Goal: Task Accomplishment & Management: Use online tool/utility

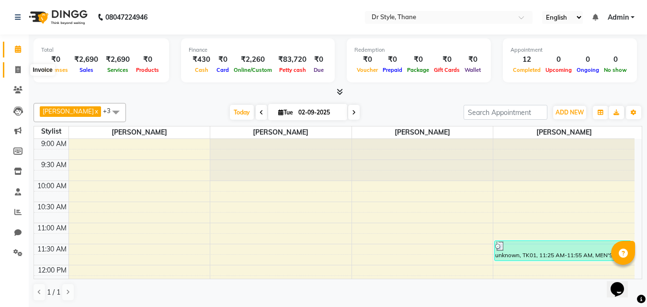
click at [17, 72] on icon at bounding box center [17, 69] width 5 height 7
select select "service"
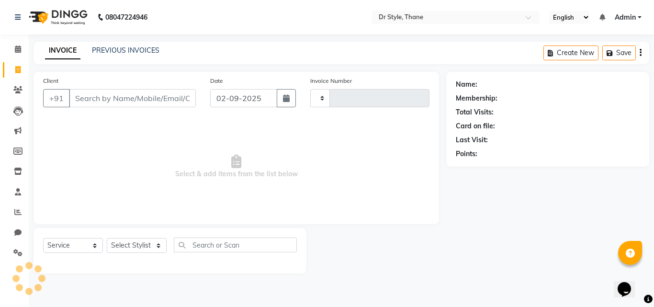
type input "1120"
select select "7832"
click at [125, 47] on link "PREVIOUS INVOICES" at bounding box center [126, 50] width 68 height 9
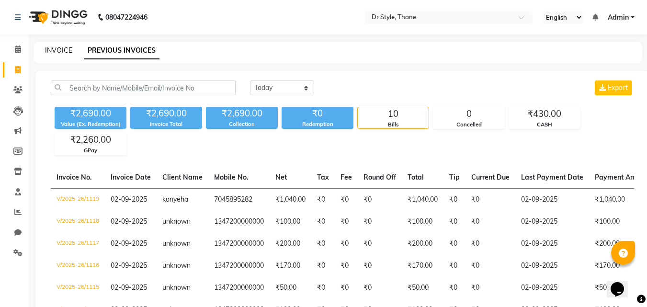
click at [67, 48] on link "INVOICE" at bounding box center [58, 50] width 27 height 9
select select "service"
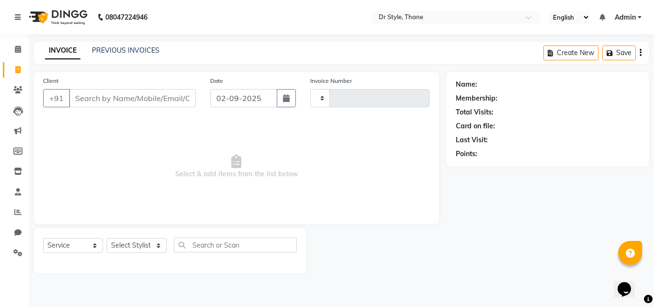
type input "1120"
select select "7832"
click at [131, 98] on input "Client" at bounding box center [132, 98] width 127 height 18
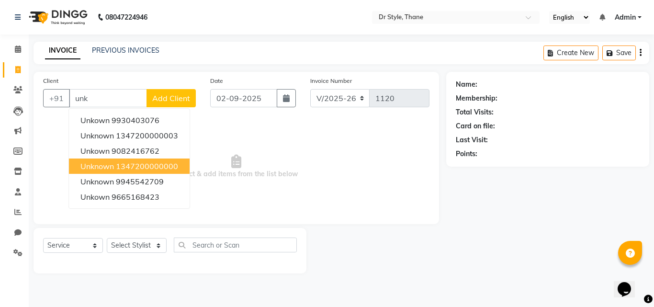
click at [146, 164] on ngb-highlight "1347200000000" at bounding box center [147, 166] width 62 height 10
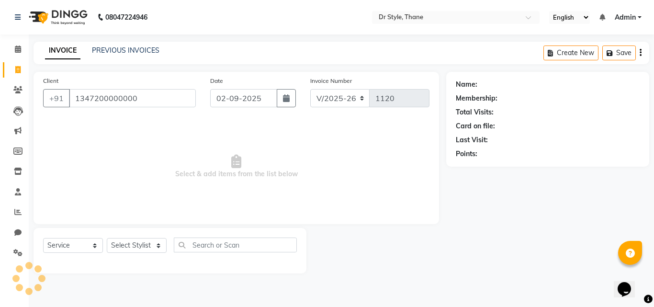
type input "1347200000000"
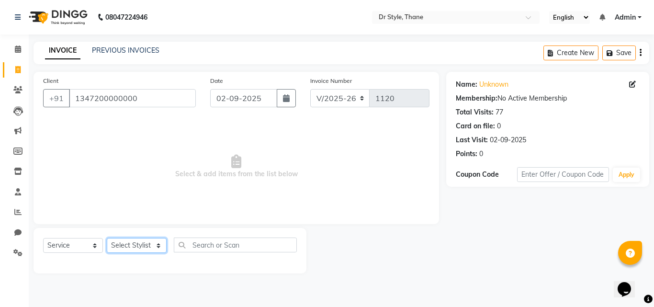
click at [116, 244] on select "Select Stylist [PERSON_NAME] [PERSON_NAME] [PERSON_NAME] [PERSON_NAME] [PERSON_…" at bounding box center [137, 245] width 60 height 15
select select "80995"
click at [107, 238] on select "Select Stylist [PERSON_NAME] [PERSON_NAME] [PERSON_NAME] [PERSON_NAME] [PERSON_…" at bounding box center [137, 245] width 60 height 15
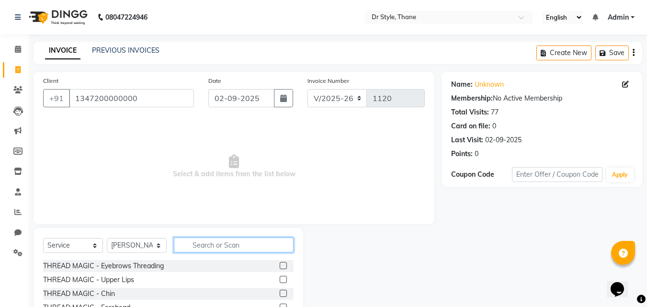
click at [210, 247] on input "text" at bounding box center [234, 245] width 120 height 15
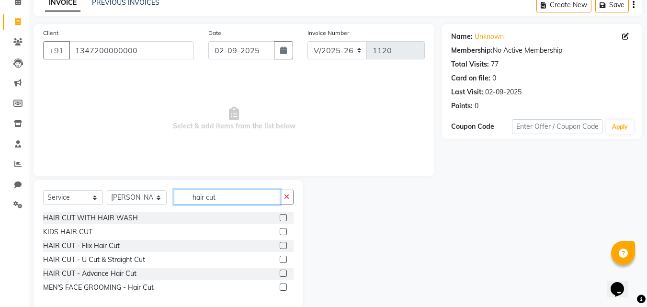
type input "hair cut"
click at [281, 257] on label at bounding box center [283, 259] width 7 height 7
click at [281, 257] on input "checkbox" at bounding box center [283, 260] width 6 height 6
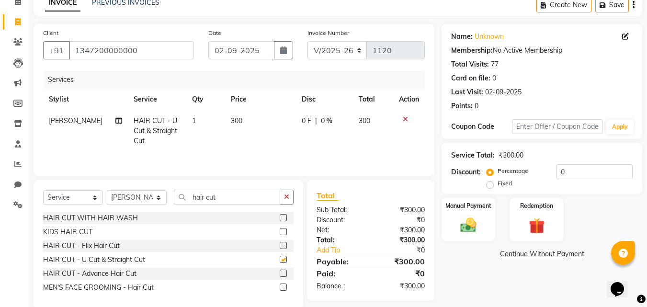
checkbox input "false"
click at [284, 242] on label at bounding box center [283, 245] width 7 height 7
click at [284, 243] on input "checkbox" at bounding box center [283, 246] width 6 height 6
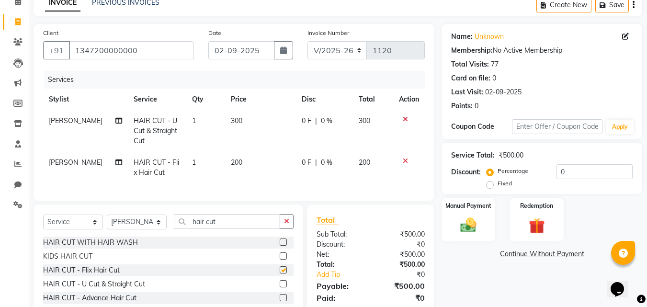
checkbox input "false"
click at [281, 246] on label at bounding box center [283, 241] width 7 height 7
click at [281, 246] on input "checkbox" at bounding box center [283, 242] width 6 height 6
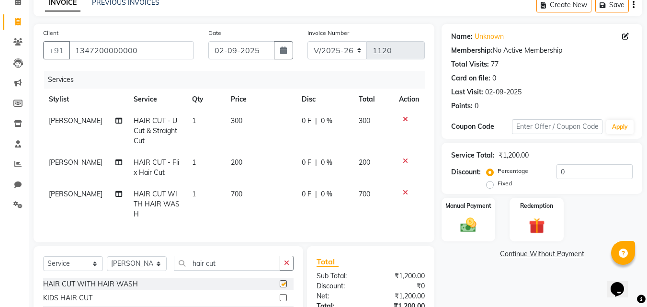
checkbox input "false"
click at [406, 158] on icon at bounding box center [405, 161] width 5 height 7
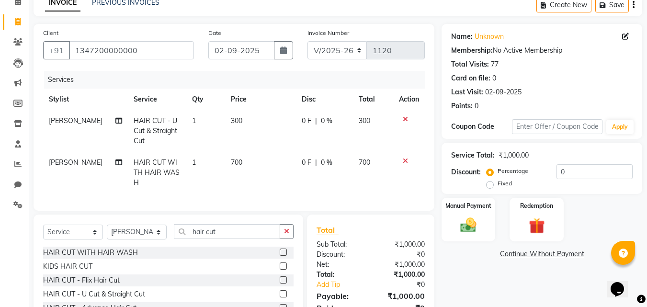
click at [407, 117] on icon at bounding box center [405, 119] width 5 height 7
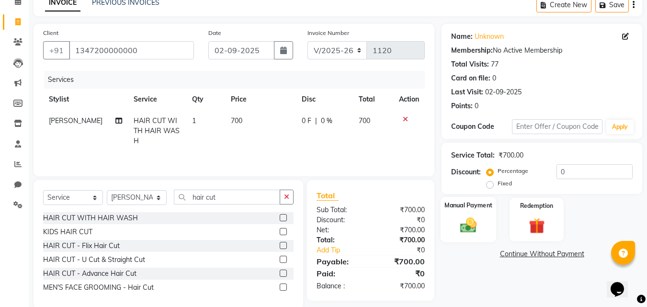
click at [455, 220] on img at bounding box center [468, 225] width 27 height 19
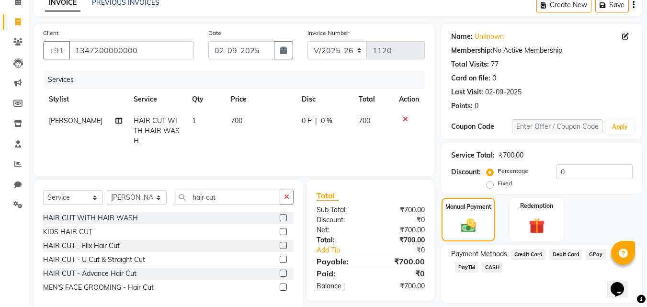
click at [596, 254] on span "GPay" at bounding box center [596, 254] width 20 height 11
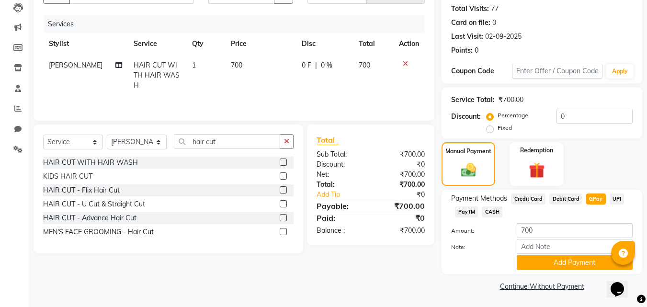
scroll to position [104, 0]
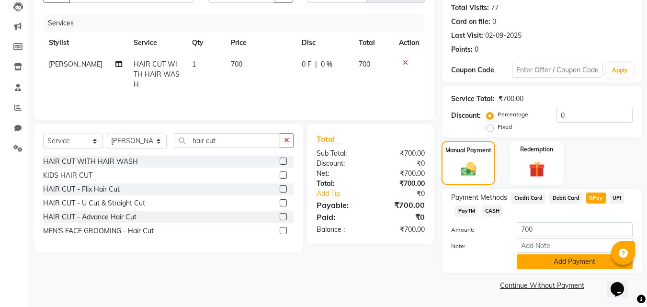
click at [557, 258] on button "Add Payment" at bounding box center [575, 261] width 116 height 15
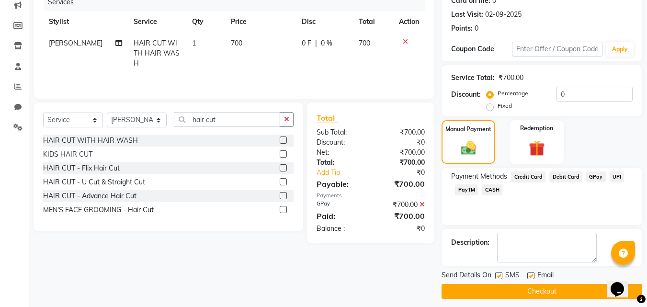
scroll to position [132, 0]
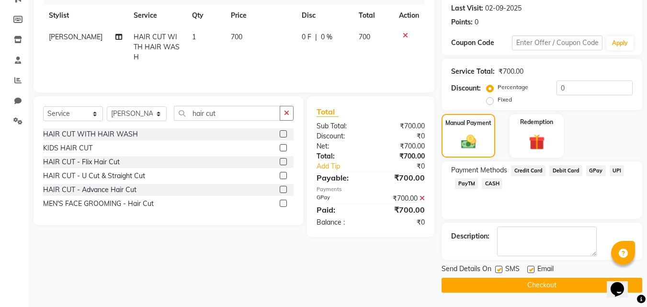
click at [509, 284] on button "Checkout" at bounding box center [542, 285] width 201 height 15
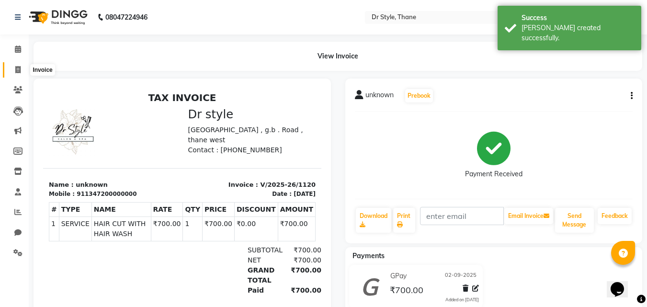
click at [16, 67] on icon at bounding box center [17, 69] width 5 height 7
select select "service"
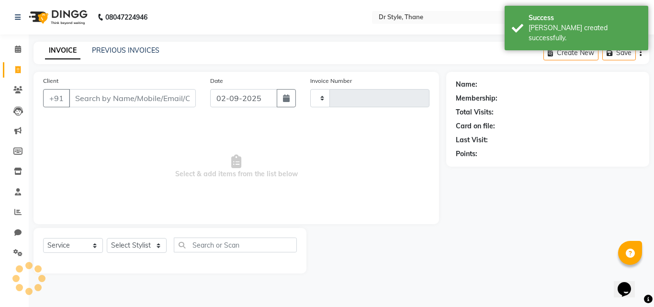
type input "1121"
select select "7832"
click at [121, 52] on link "PREVIOUS INVOICES" at bounding box center [126, 50] width 68 height 9
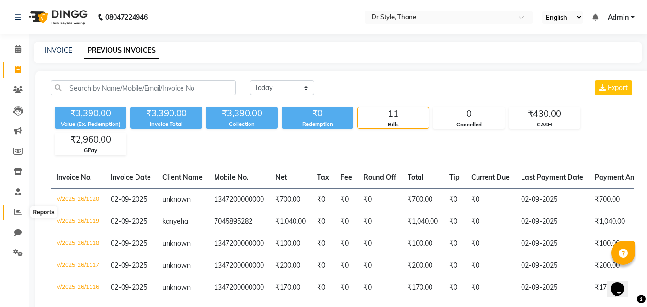
click at [18, 210] on icon at bounding box center [17, 211] width 7 height 7
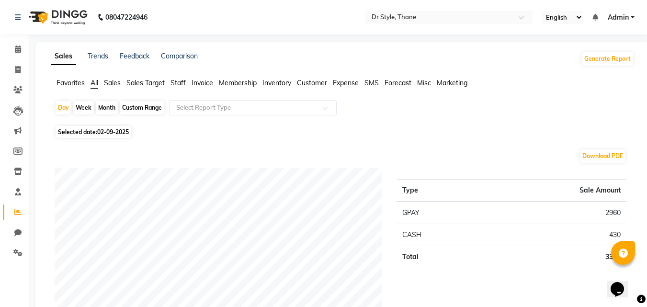
scroll to position [48, 0]
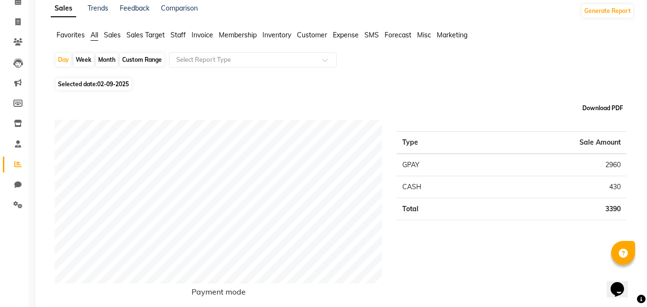
click at [612, 104] on button "Download PDF" at bounding box center [602, 108] width 45 height 13
